Goal: Information Seeking & Learning: Find specific fact

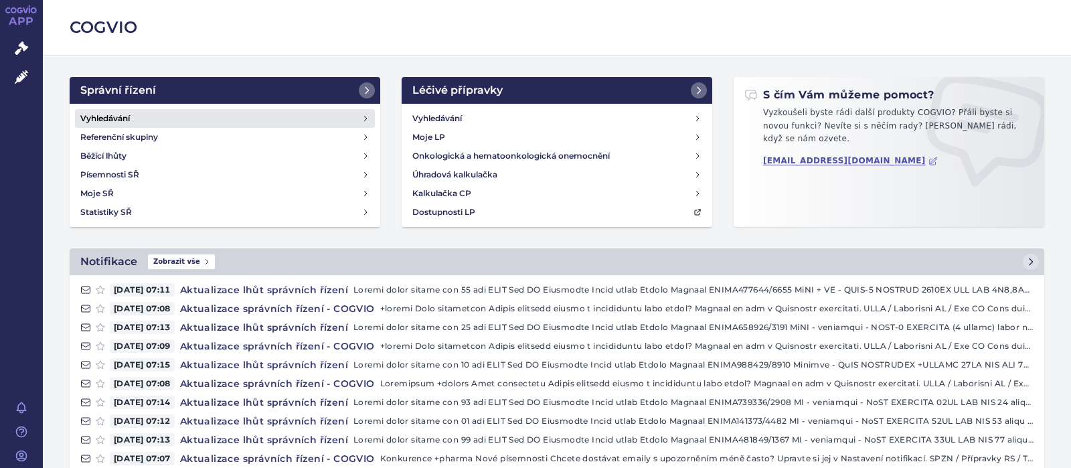
click at [110, 114] on h4 "Vyhledávání" at bounding box center [105, 118] width 50 height 13
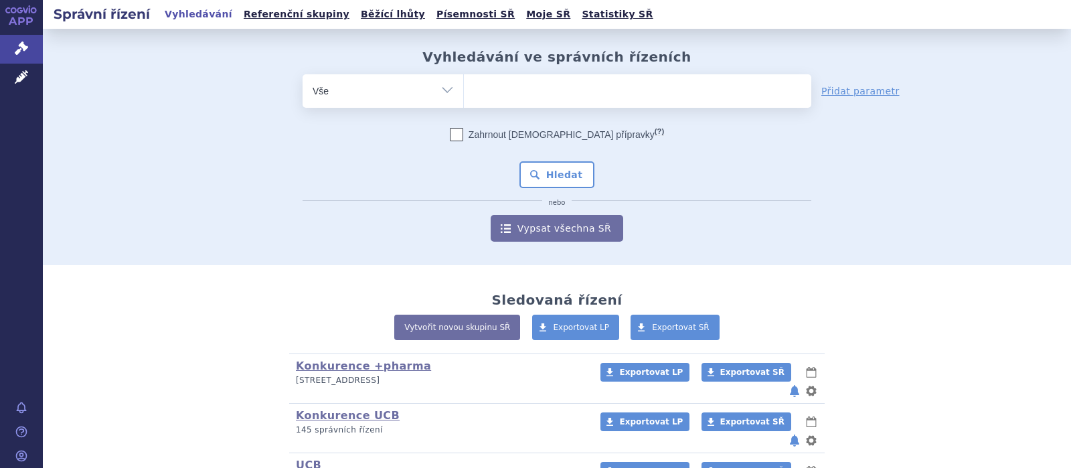
click at [531, 100] on ul at bounding box center [638, 88] width 348 height 28
click at [464, 100] on select at bounding box center [463, 90] width 1 height 33
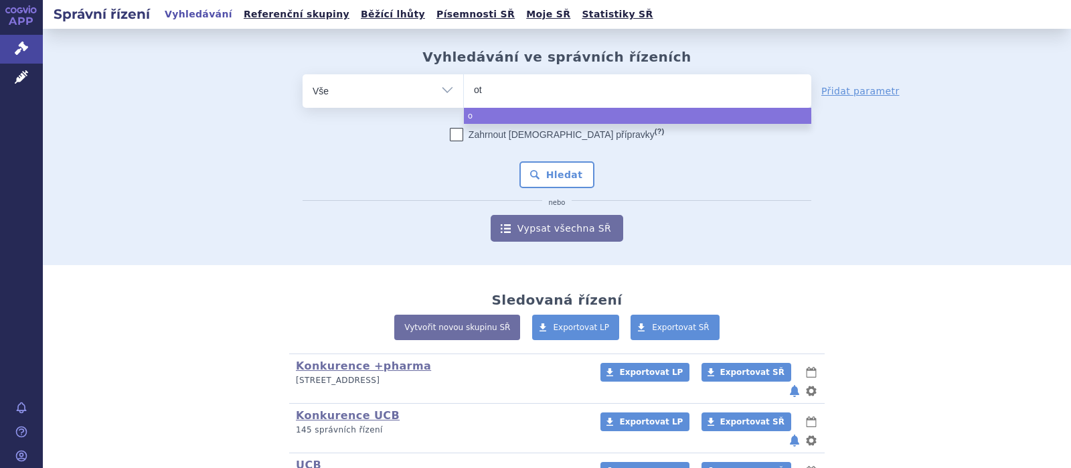
type input "oti"
type input "otip"
type input "otipa"
type input "otipax"
select select "otipax"
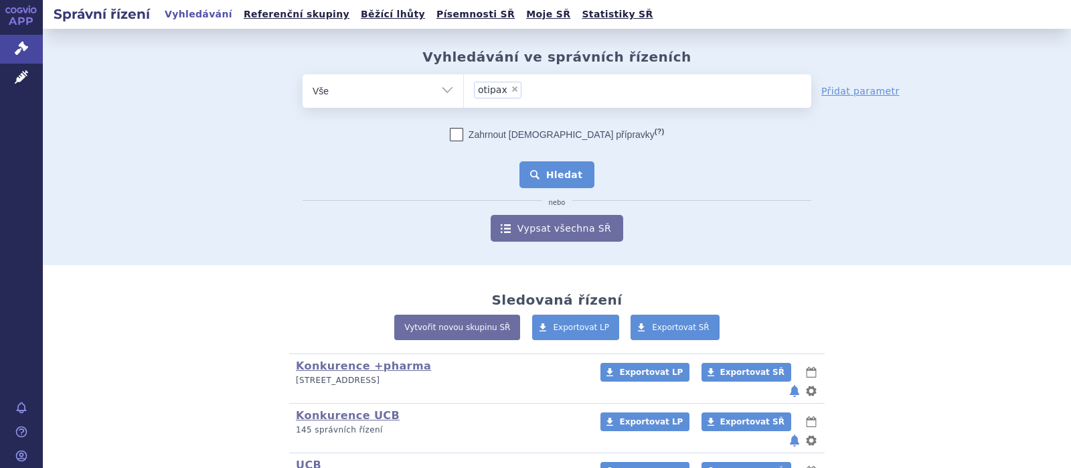
click at [541, 173] on button "Hledat" at bounding box center [558, 174] width 76 height 27
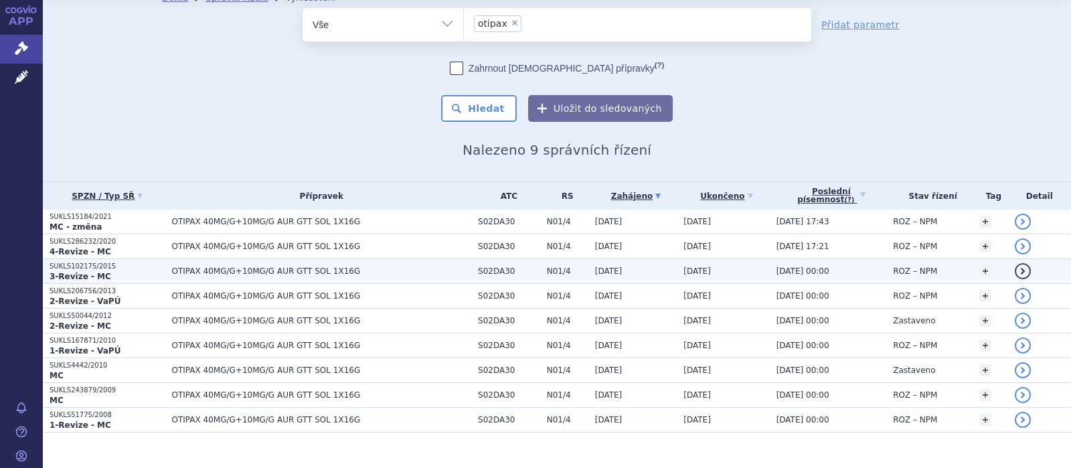
scroll to position [58, 0]
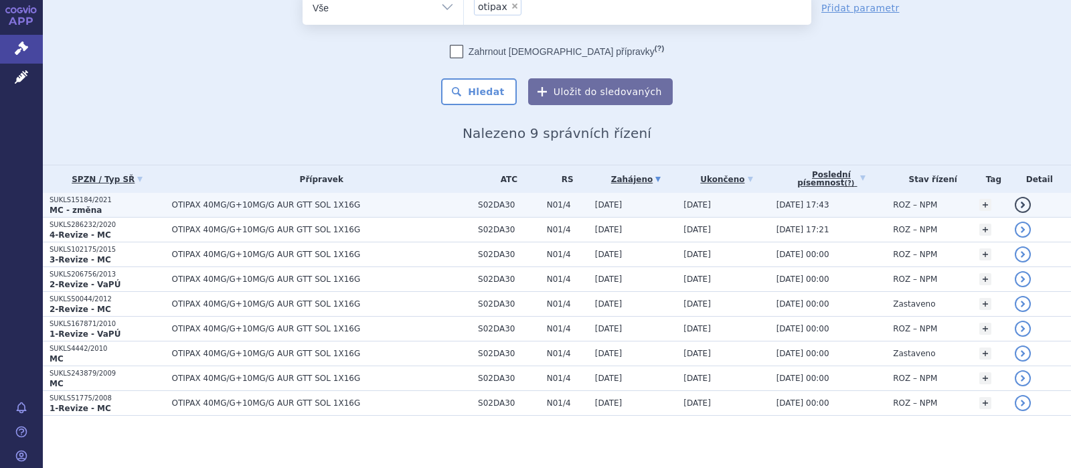
click at [273, 204] on span "OTIPAX 40MG/G+10MG/G AUR GTT SOL 1X16G" at bounding box center [322, 204] width 300 height 9
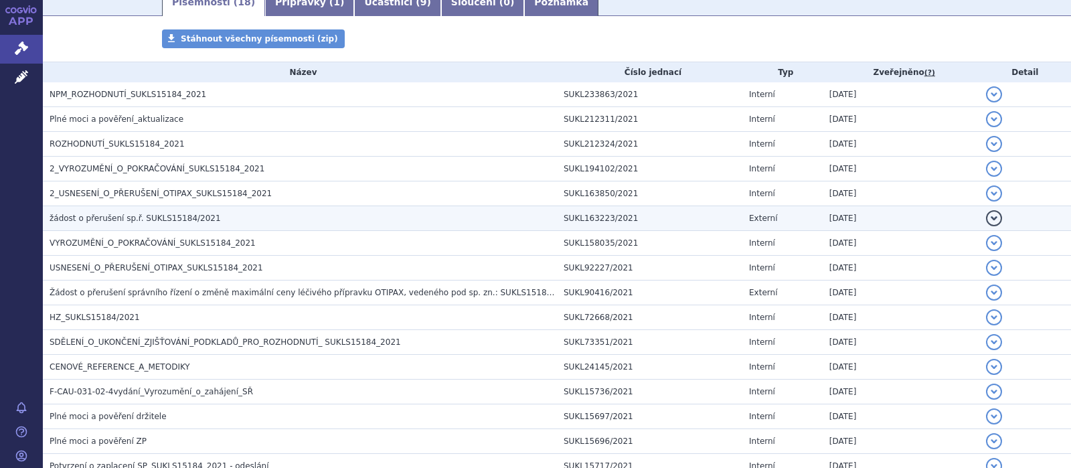
scroll to position [261, 0]
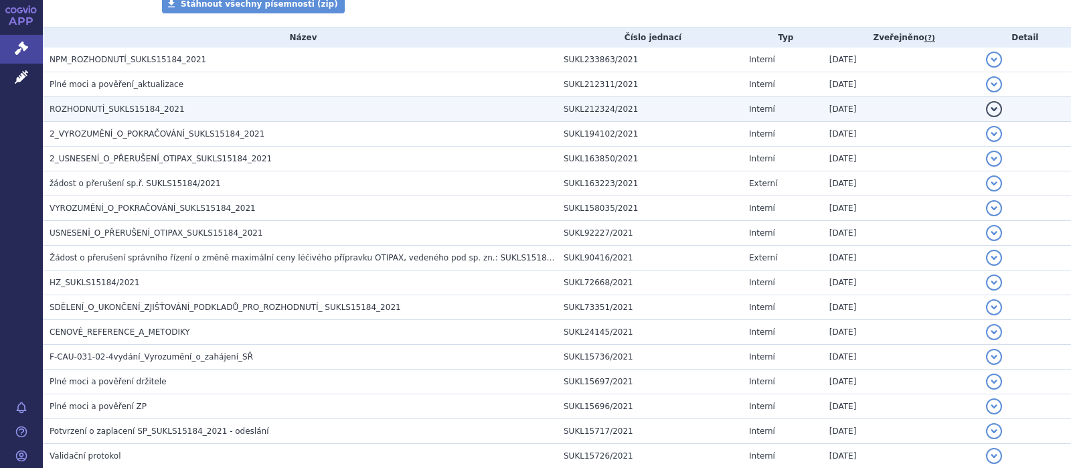
click at [119, 109] on span "ROZHODNUTÍ_SUKLS15184_2021" at bounding box center [117, 108] width 135 height 9
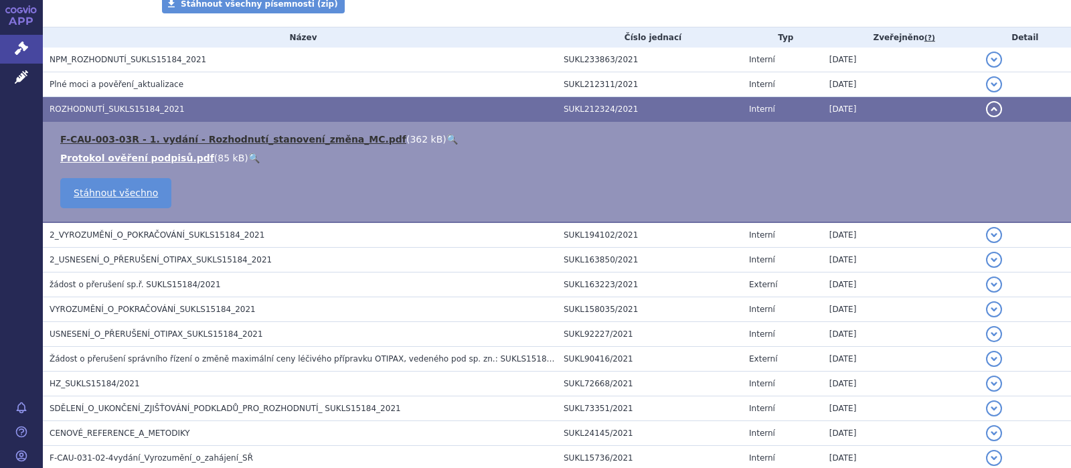
click at [151, 138] on link "F-CAU-003-03R - 1. vydání - Rozhodnutí_stanovení_změna_MC.pdf" at bounding box center [233, 139] width 346 height 11
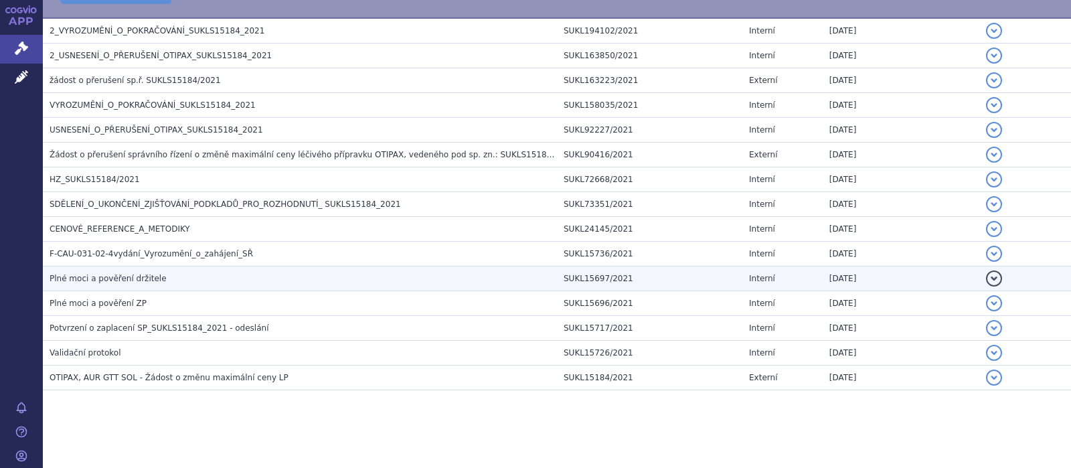
scroll to position [378, 0]
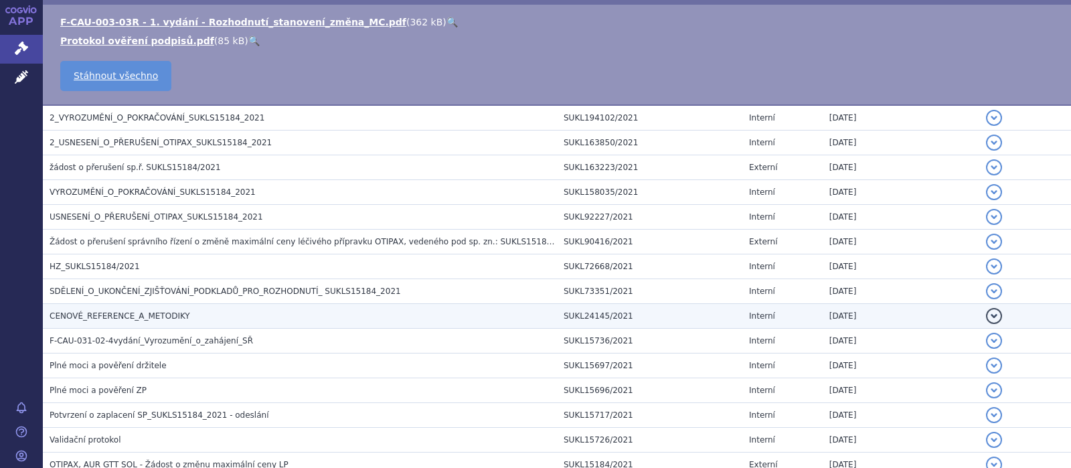
click at [96, 318] on span "CENOVÉ_REFERENCE_A_METODIKY" at bounding box center [120, 315] width 141 height 9
